Goal: Communication & Community: Connect with others

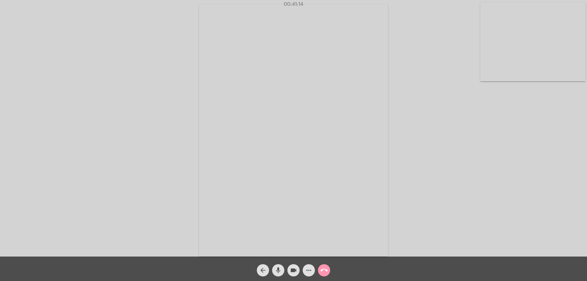
click at [262, 267] on mat-icon "arrow_back" at bounding box center [262, 270] width 7 height 7
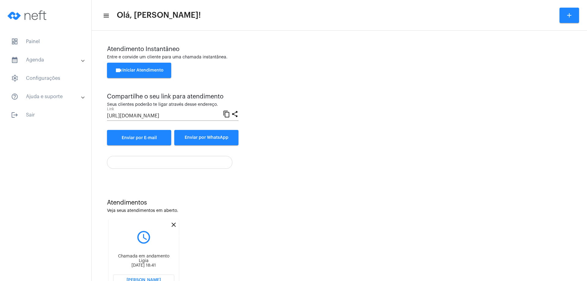
click at [175, 225] on mat-icon "close" at bounding box center [173, 224] width 7 height 7
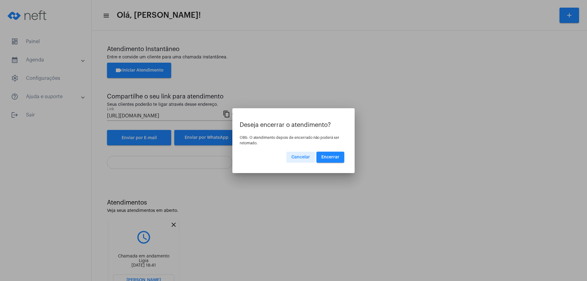
click at [330, 154] on button "Encerrar" at bounding box center [331, 157] width 28 height 11
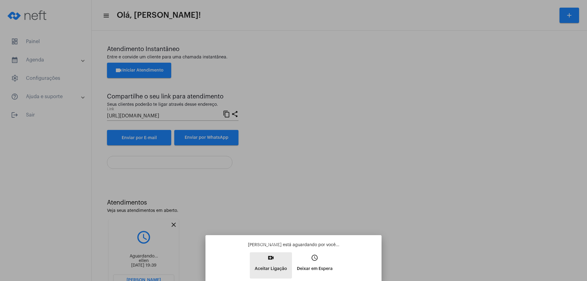
click at [269, 255] on mat-icon "video_call" at bounding box center [270, 257] width 7 height 7
